Goal: Information Seeking & Learning: Learn about a topic

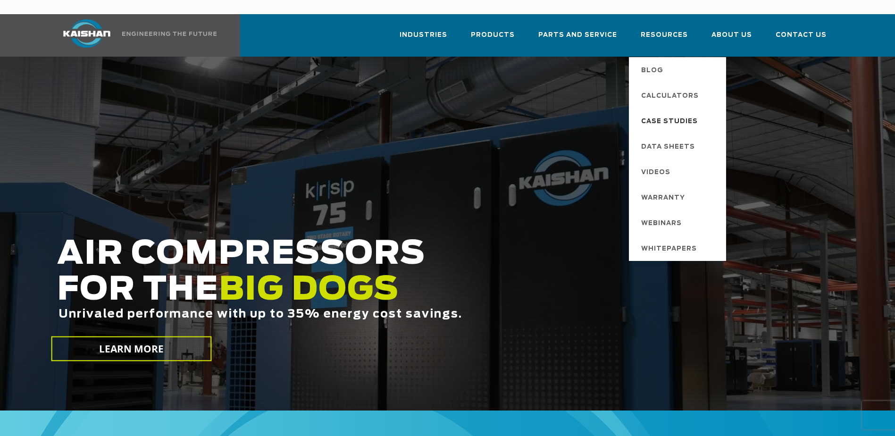
click at [679, 114] on span "Case Studies" at bounding box center [669, 122] width 57 height 16
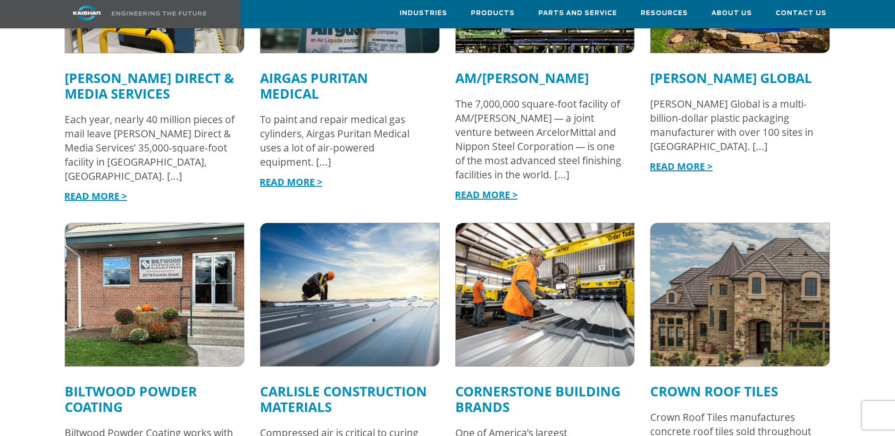
scroll to position [849, 0]
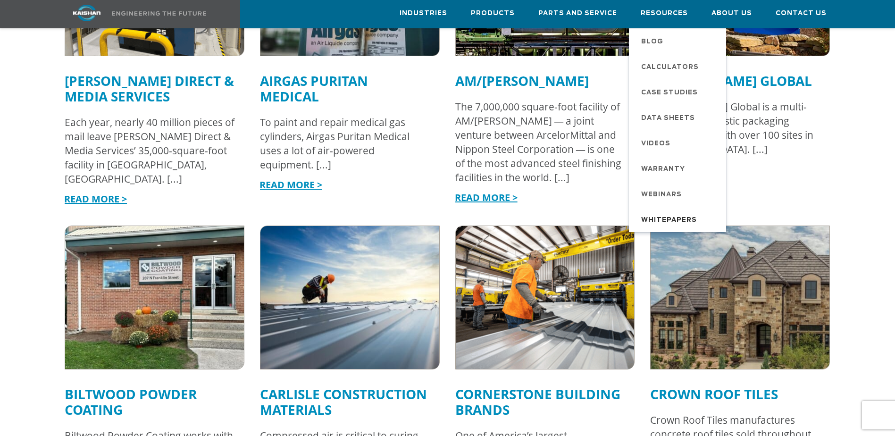
click at [673, 214] on span "Whitepapers" at bounding box center [669, 220] width 56 height 16
